Goal: Find contact information

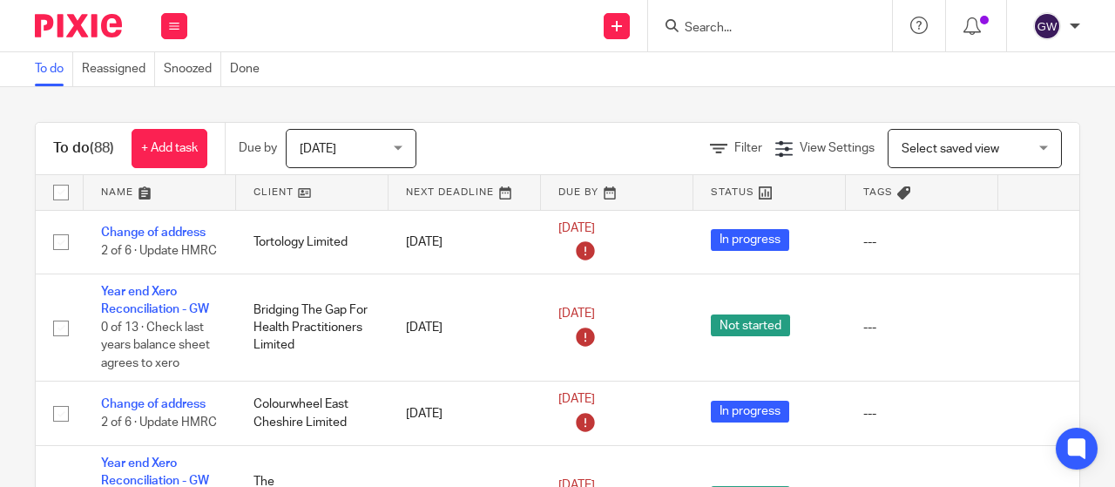
click at [711, 24] on input "Search" at bounding box center [761, 29] width 157 height 16
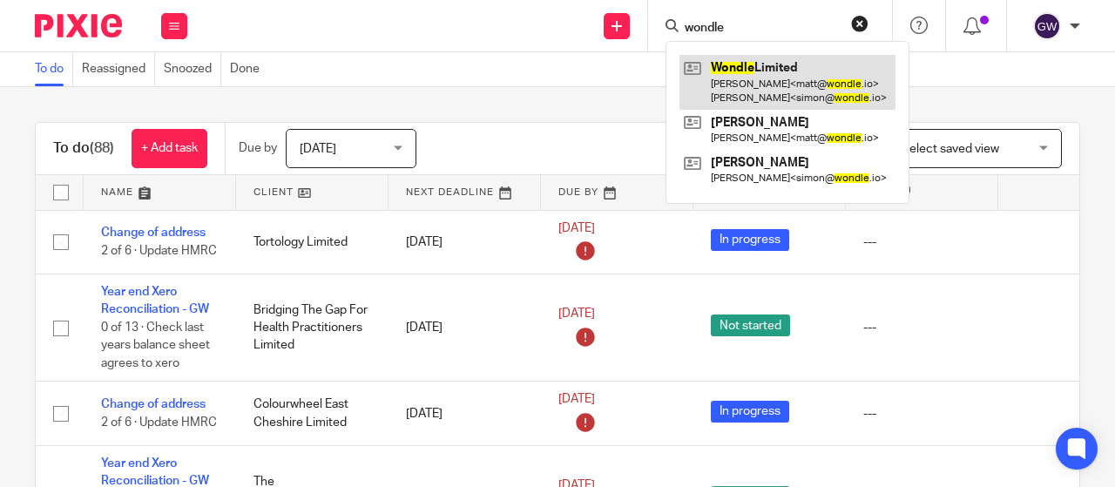
type input "wondle"
click at [748, 92] on link at bounding box center [787, 82] width 216 height 54
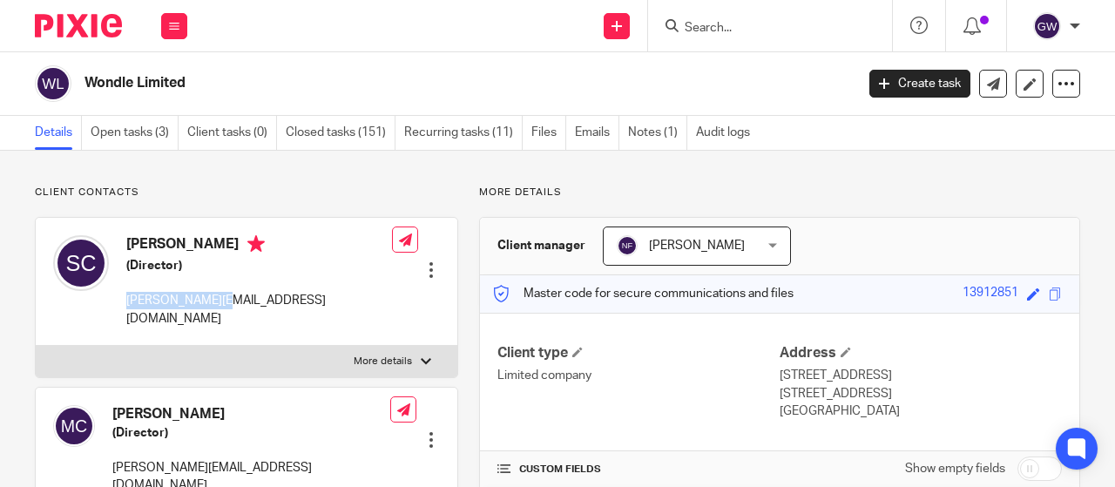
drag, startPoint x: 226, startPoint y: 302, endPoint x: 126, endPoint y: 301, distance: 99.3
click at [126, 301] on p "simon@wondle.io" at bounding box center [259, 310] width 266 height 36
copy p "simon@wondle.io"
